Goal: Transaction & Acquisition: Purchase product/service

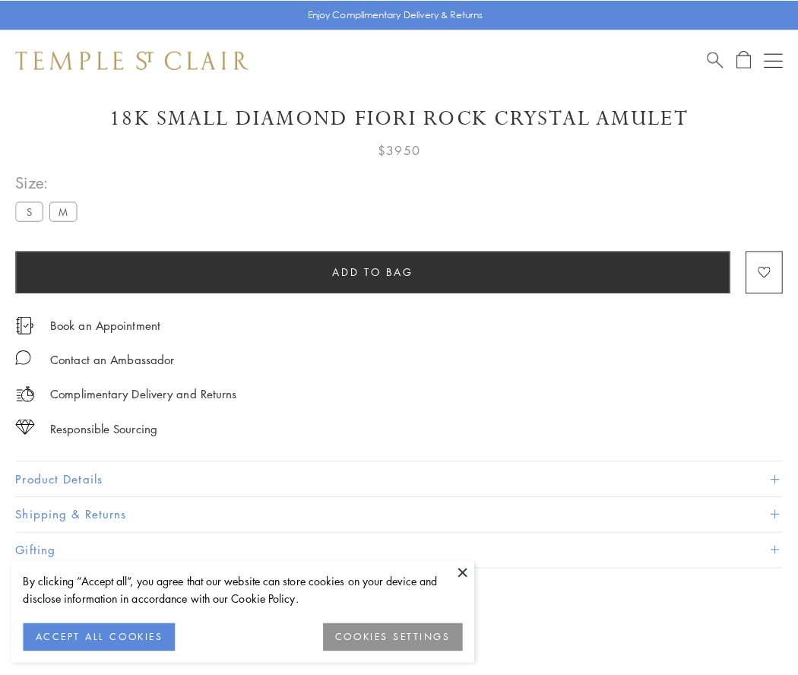
scroll to position [36, 0]
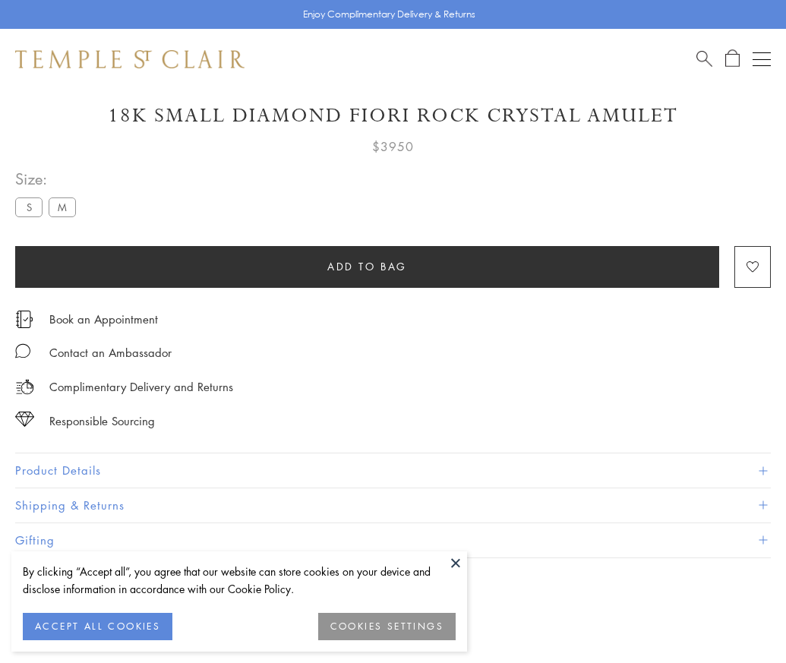
click at [367, 266] on span "Add to bag" at bounding box center [368, 266] width 80 height 17
